Goal: Check status: Check status

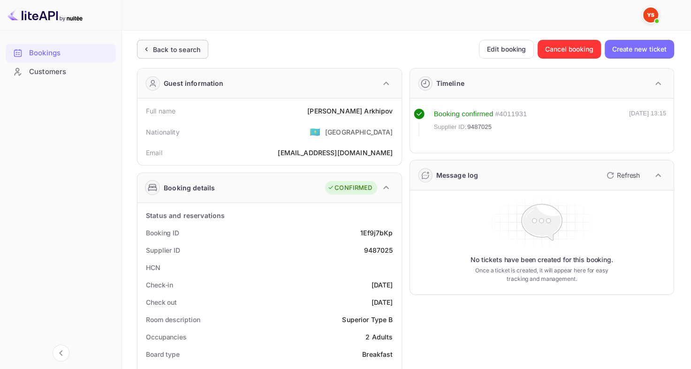
click at [194, 48] on div "Back to search" at bounding box center [176, 50] width 47 height 10
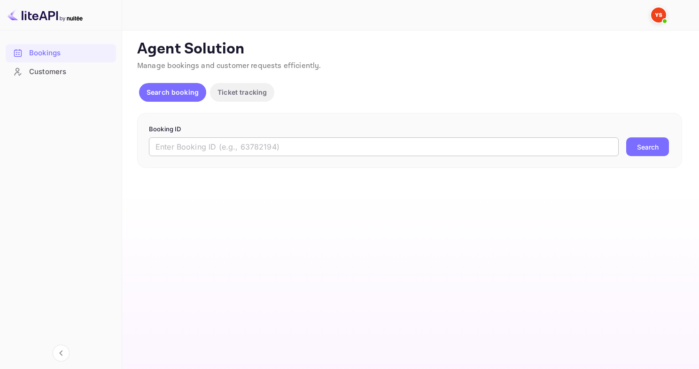
click at [222, 145] on input "text" at bounding box center [383, 147] width 469 height 19
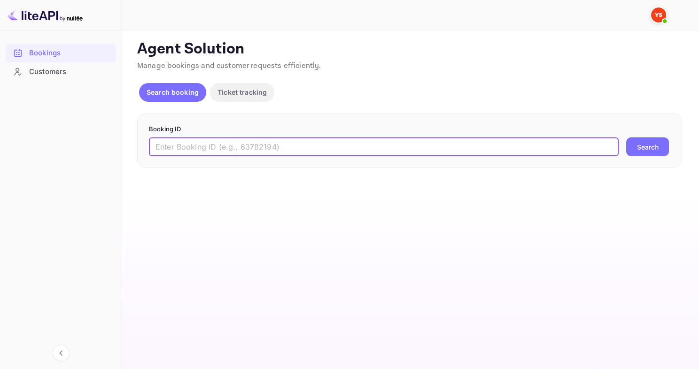
paste input "9488846"
type input "9488846"
click at [626, 138] on button "Search" at bounding box center [647, 147] width 43 height 19
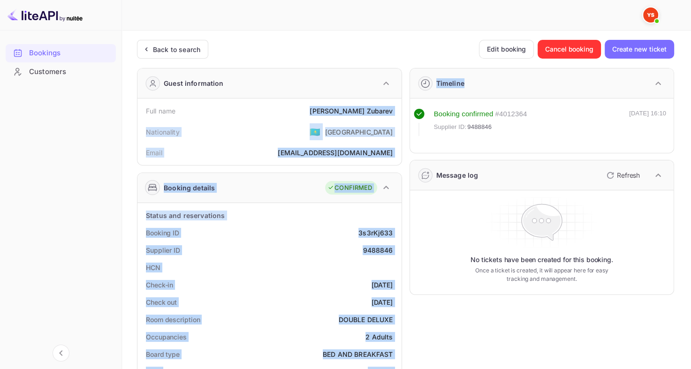
drag, startPoint x: 332, startPoint y: 110, endPoint x: 403, endPoint y: 111, distance: 70.9
click at [319, 107] on div "Full name [PERSON_NAME]" at bounding box center [269, 110] width 257 height 17
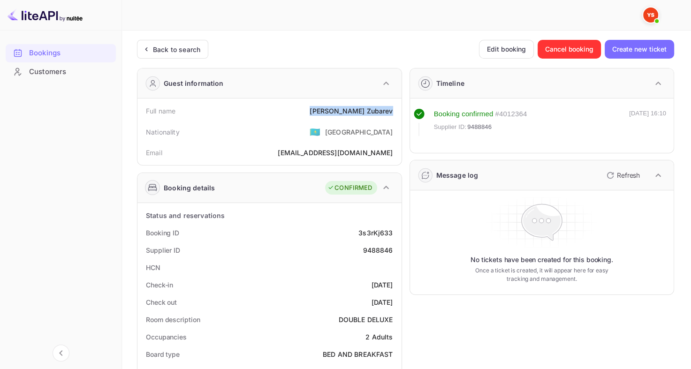
drag, startPoint x: 330, startPoint y: 109, endPoint x: 392, endPoint y: 114, distance: 62.1
click at [392, 114] on div "Full name [PERSON_NAME]" at bounding box center [269, 110] width 257 height 17
copy div "[PERSON_NAME]"
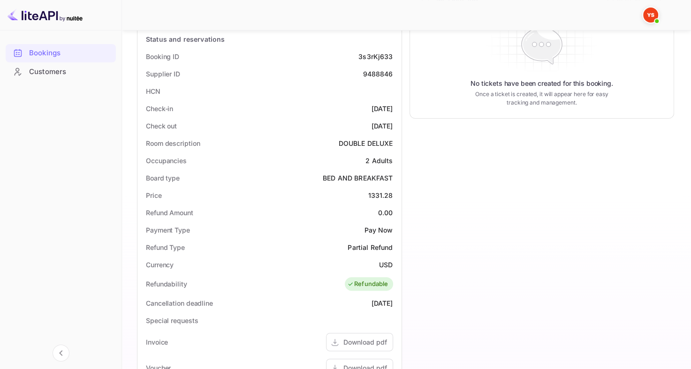
scroll to position [283, 0]
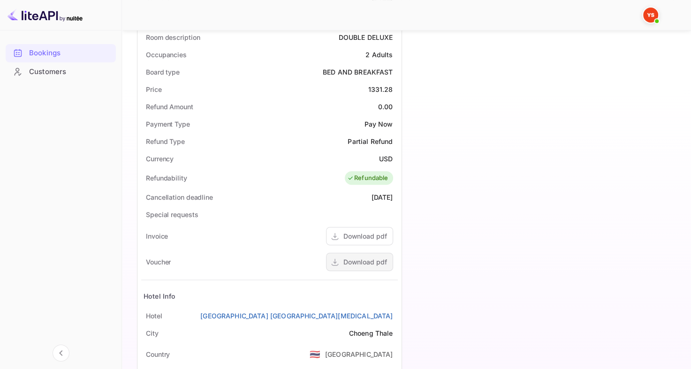
click at [351, 267] on div "Download pdf" at bounding box center [359, 262] width 67 height 18
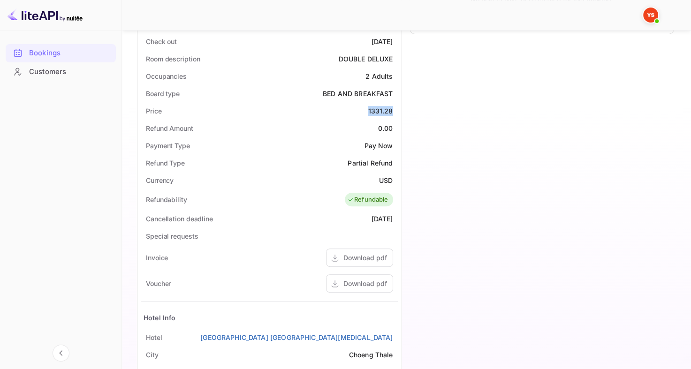
drag, startPoint x: 367, startPoint y: 112, endPoint x: 396, endPoint y: 110, distance: 29.2
click at [396, 110] on div "Price 1331.28" at bounding box center [269, 110] width 257 height 17
copy div "1331.28"
